Goal: Transaction & Acquisition: Register for event/course

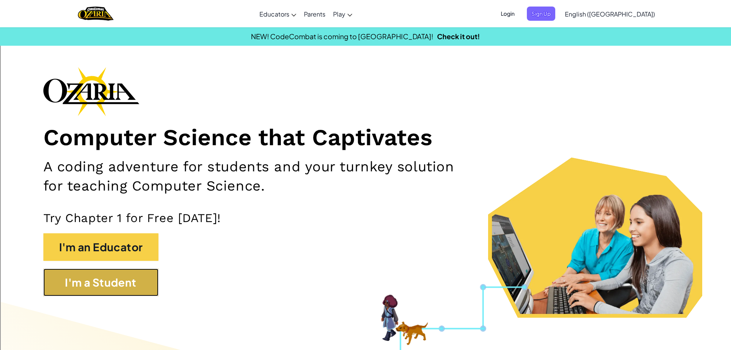
drag, startPoint x: 94, startPoint y: 277, endPoint x: 93, endPoint y: 283, distance: 6.0
click at [93, 283] on button "I'm a Student" at bounding box center [100, 282] width 115 height 28
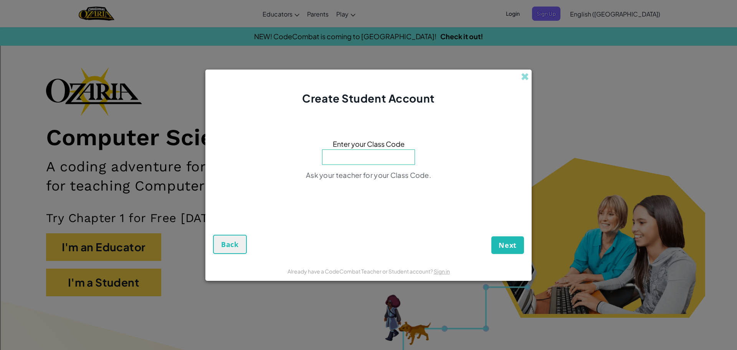
click at [356, 154] on input at bounding box center [368, 156] width 93 height 15
type input "PARKDAYREADY"
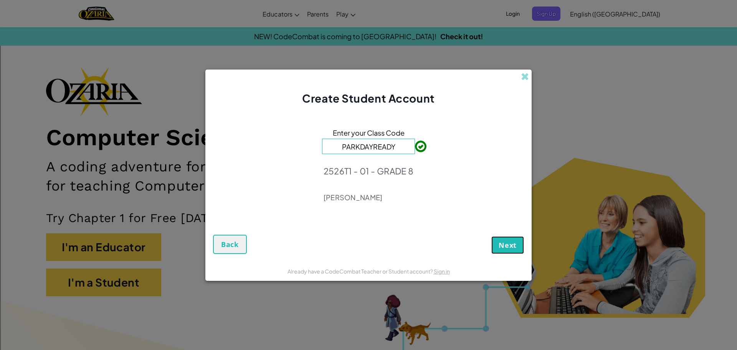
click at [505, 244] on span "Next" at bounding box center [508, 244] width 18 height 9
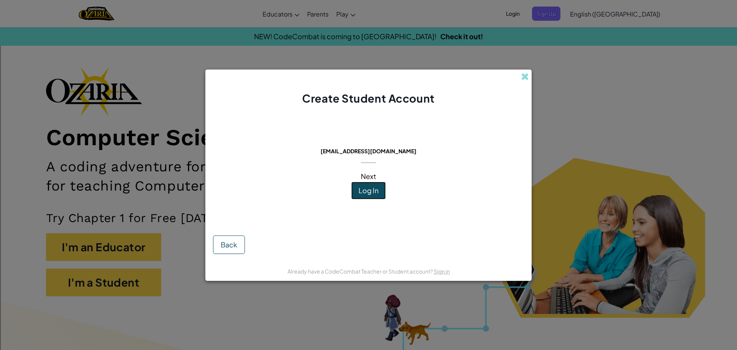
click at [362, 193] on span "Log In" at bounding box center [369, 190] width 20 height 9
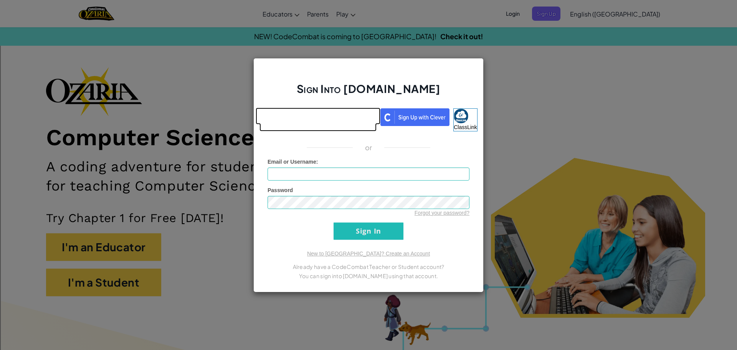
click at [328, 124] on link at bounding box center [317, 119] width 117 height 23
